Goal: Information Seeking & Learning: Check status

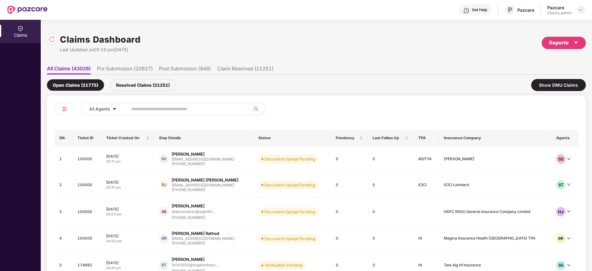
click at [579, 10] on img at bounding box center [580, 9] width 5 height 5
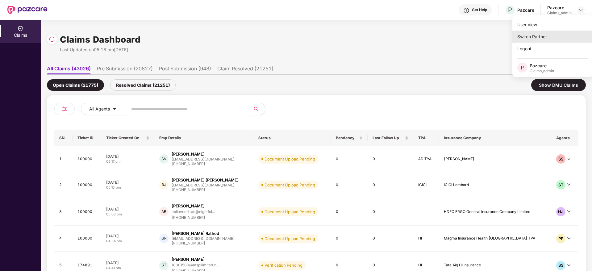
click at [535, 37] on div "Switch Partner" at bounding box center [552, 37] width 80 height 12
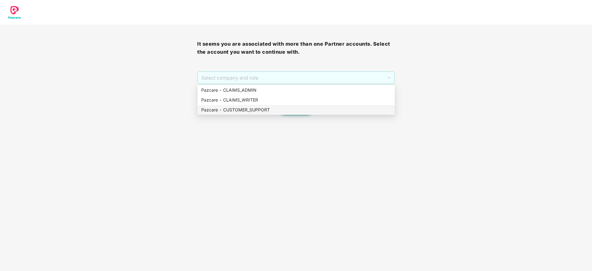
drag, startPoint x: 294, startPoint y: 78, endPoint x: 287, endPoint y: 109, distance: 31.6
click at [287, 109] on body "It seems you are associated with more than one Partner accounts. Select the acc…" at bounding box center [296, 135] width 592 height 271
click at [287, 109] on div "Pazcare - CUSTOMER_SUPPORT" at bounding box center [296, 109] width 190 height 7
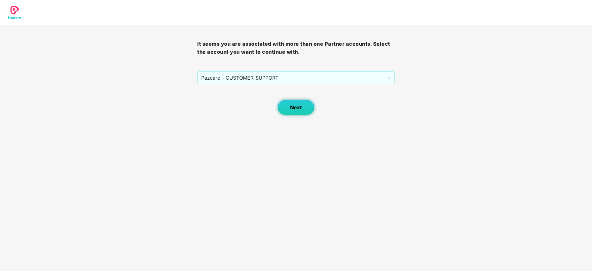
click at [288, 110] on button "Next" at bounding box center [295, 107] width 37 height 15
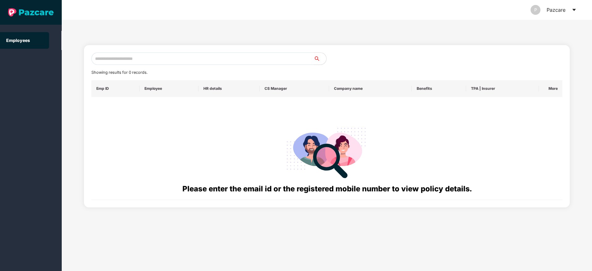
click at [218, 56] on input "text" at bounding box center [202, 58] width 222 height 12
paste input "**********"
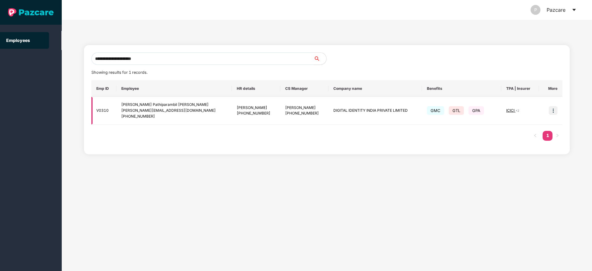
type input "**********"
click at [551, 107] on img at bounding box center [552, 110] width 9 height 9
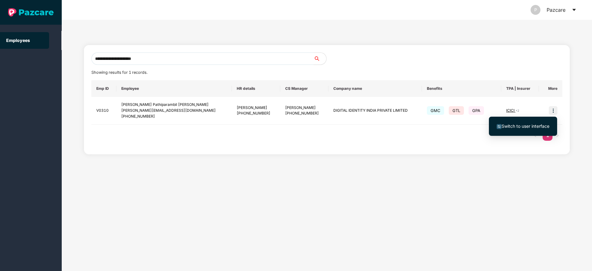
click at [506, 127] on span "Switch to user interface" at bounding box center [525, 125] width 48 height 5
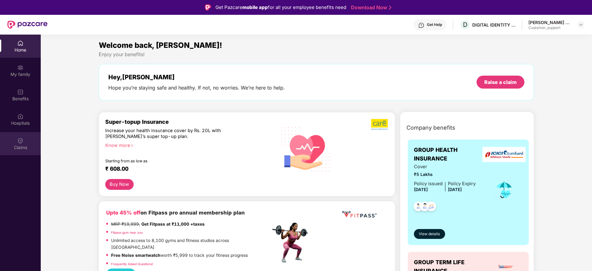
click at [10, 148] on div "Claims" at bounding box center [20, 147] width 41 height 6
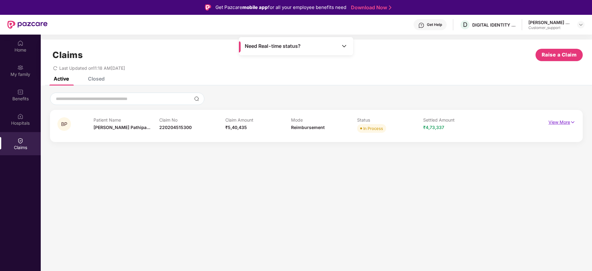
click at [563, 124] on p "View More" at bounding box center [561, 121] width 27 height 8
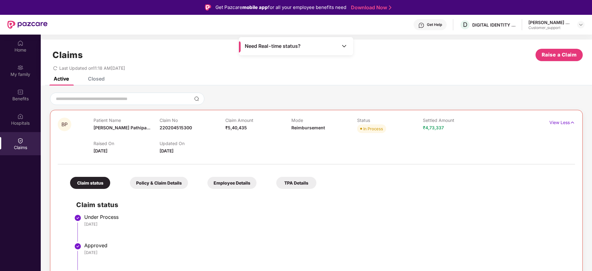
click at [95, 77] on div "Closed" at bounding box center [96, 79] width 17 height 6
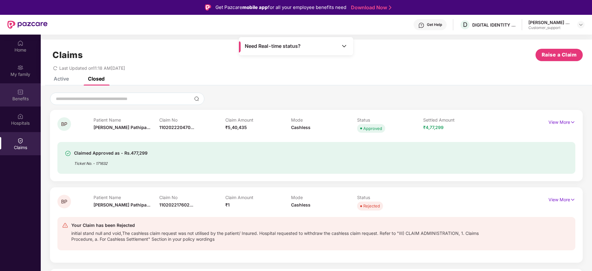
click at [21, 96] on div "Benefits" at bounding box center [20, 99] width 41 height 6
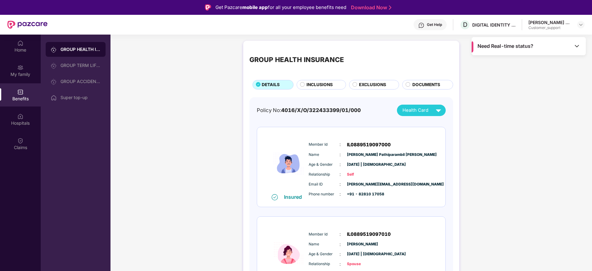
click at [322, 82] on span "INCLUSIONS" at bounding box center [319, 84] width 26 height 7
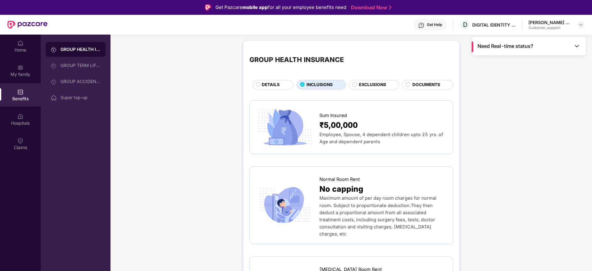
click at [273, 80] on div "DETAILS" at bounding box center [272, 85] width 41 height 10
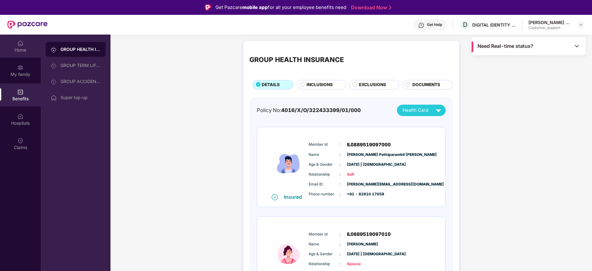
click at [18, 48] on div "Home" at bounding box center [20, 50] width 41 height 6
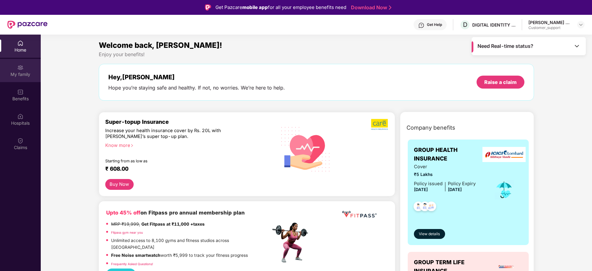
click at [17, 74] on div "My family" at bounding box center [20, 74] width 41 height 6
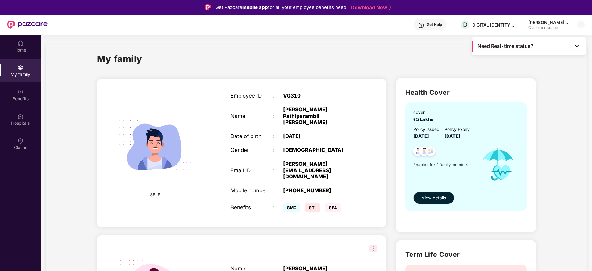
click at [28, 94] on div "Benefits" at bounding box center [20, 94] width 41 height 23
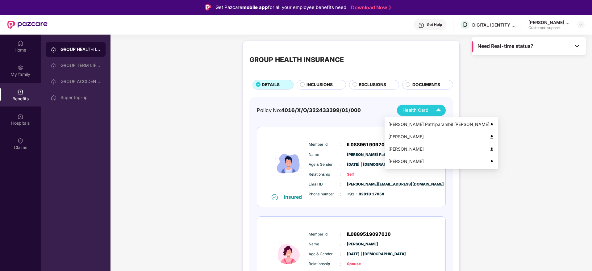
click at [418, 110] on span "Health Card" at bounding box center [415, 110] width 26 height 7
click at [418, 122] on div "[PERSON_NAME] Pathiparambil [PERSON_NAME]" at bounding box center [441, 124] width 106 height 7
